Goal: Register for event/course

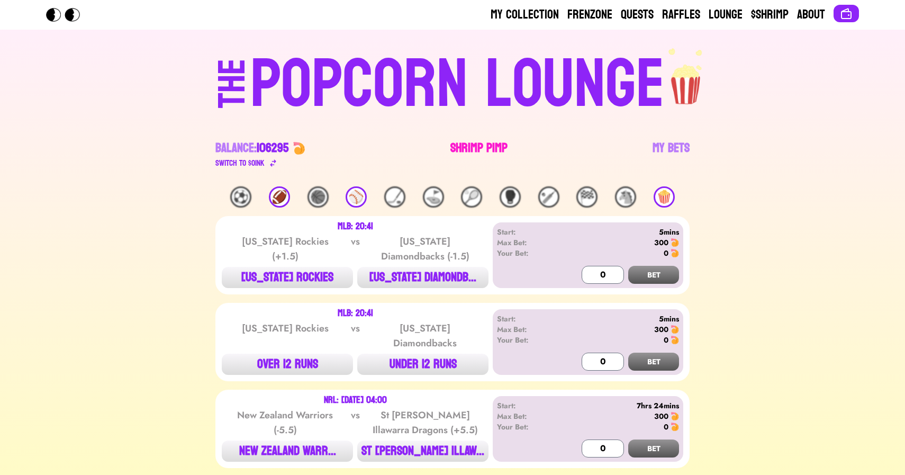
click at [476, 152] on link "Shrimp Pimp" at bounding box center [478, 155] width 57 height 30
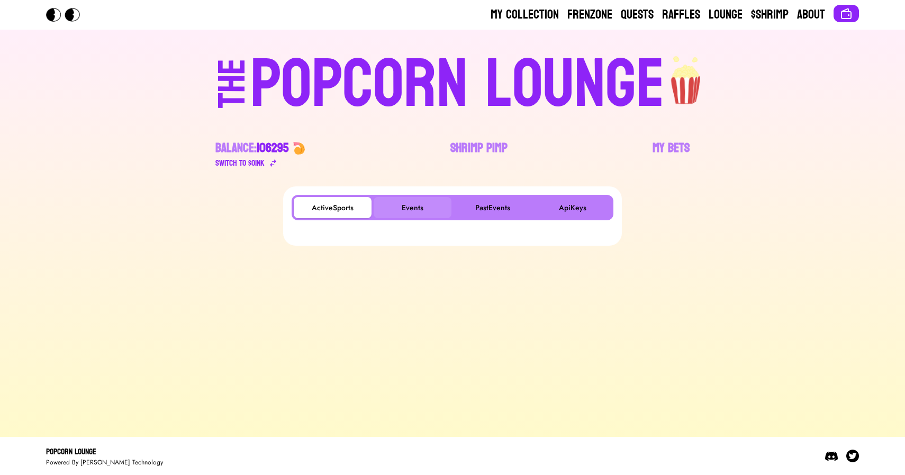
click at [411, 204] on button "Events" at bounding box center [413, 207] width 78 height 21
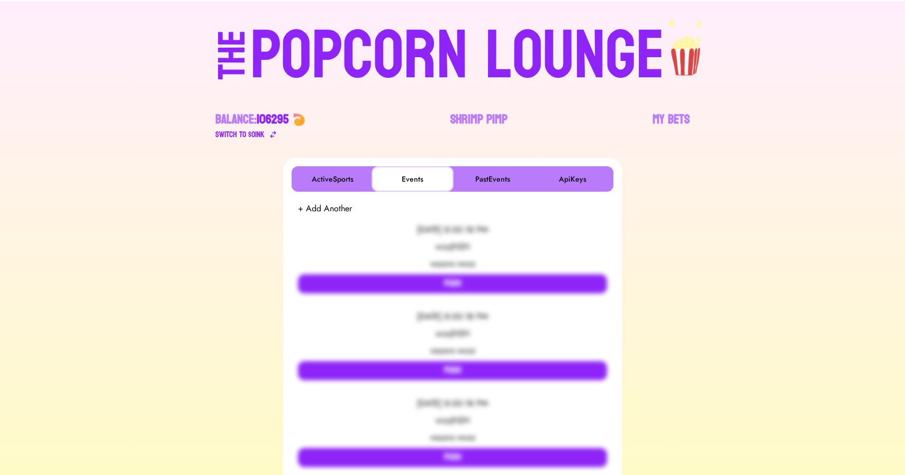
scroll to position [147, 0]
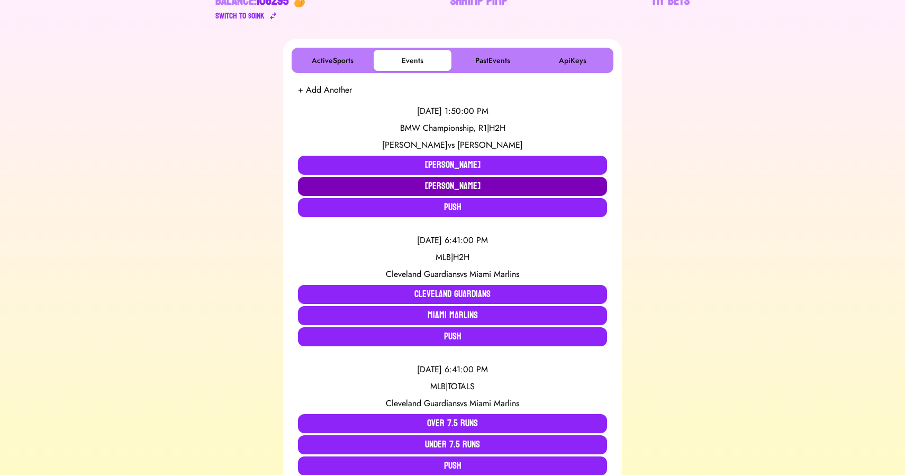
click at [448, 184] on button "[PERSON_NAME]" at bounding box center [452, 186] width 309 height 19
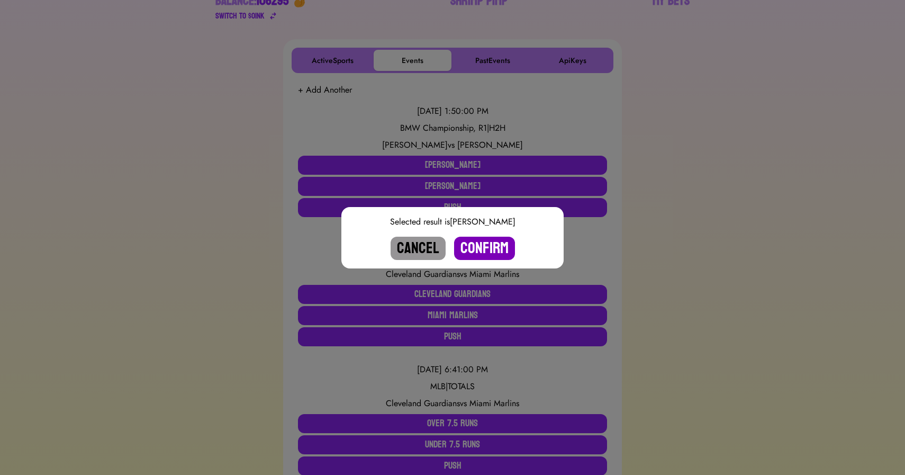
click at [475, 244] on button "Confirm" at bounding box center [484, 248] width 61 height 23
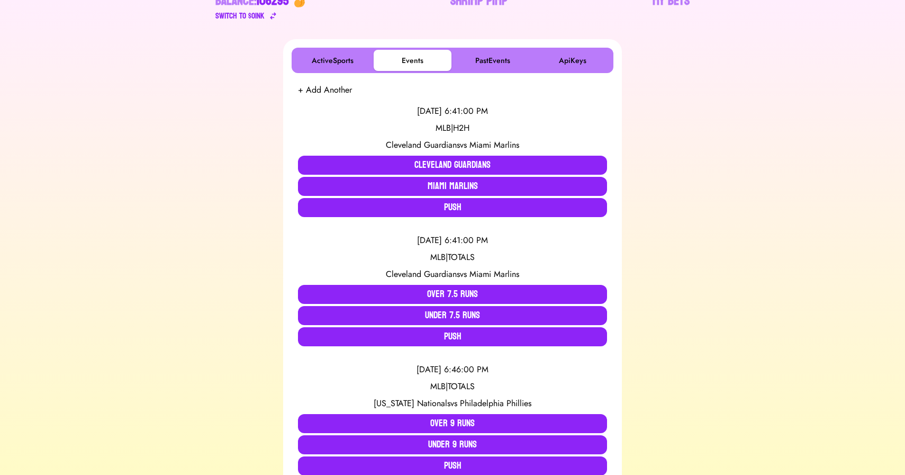
scroll to position [0, 0]
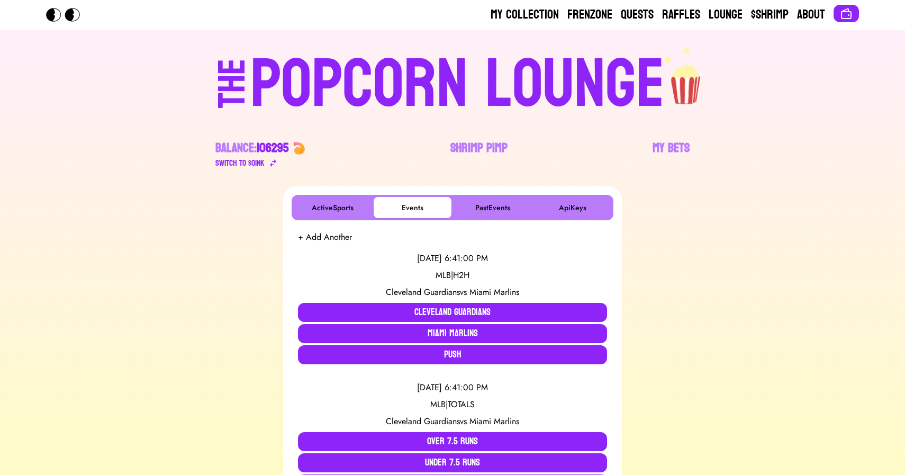
click at [379, 103] on div "POPCORN LOUNGE" at bounding box center [457, 85] width 414 height 68
